Goal: Find specific page/section: Find specific page/section

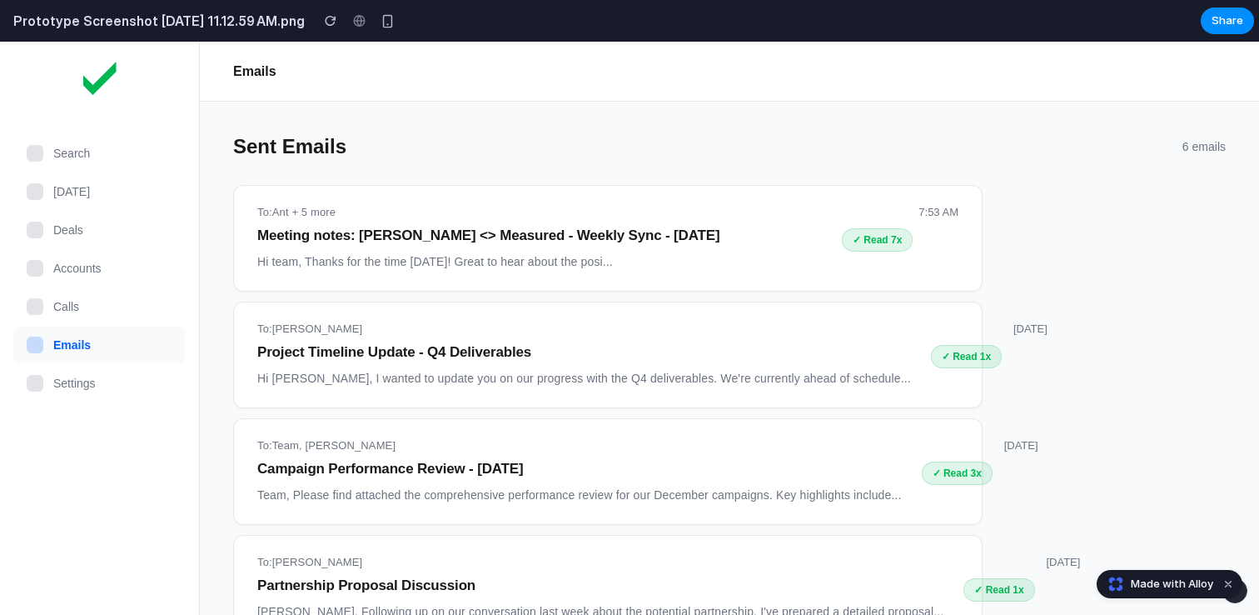
click at [612, 80] on header "Emails" at bounding box center [729, 72] width 1059 height 60
